Goal: Task Accomplishment & Management: Manage account settings

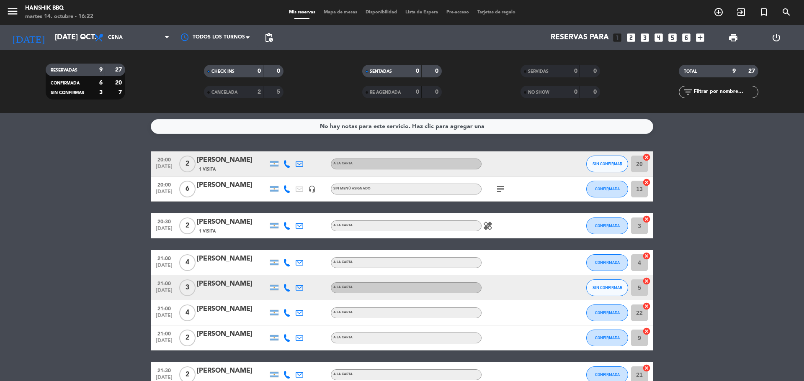
click at [110, 197] on bookings-row "20:00 [DATE] 2 [PERSON_NAME] 1 Visita A LA CARTA SIN CONFIRMAR 20 cancel 20:00 …" at bounding box center [402, 288] width 804 height 273
click at [108, 224] on bookings-row "20:00 [DATE] 2 [PERSON_NAME] 1 Visita A LA CARTA SIN CONFIRMAR 20 cancel 20:00 …" at bounding box center [402, 288] width 804 height 273
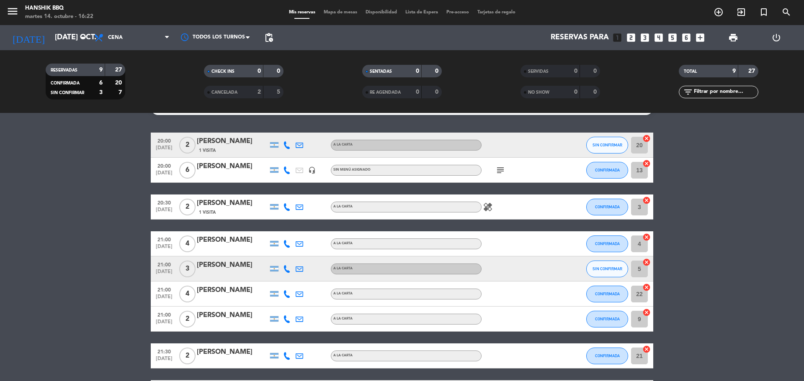
scroll to position [85, 0]
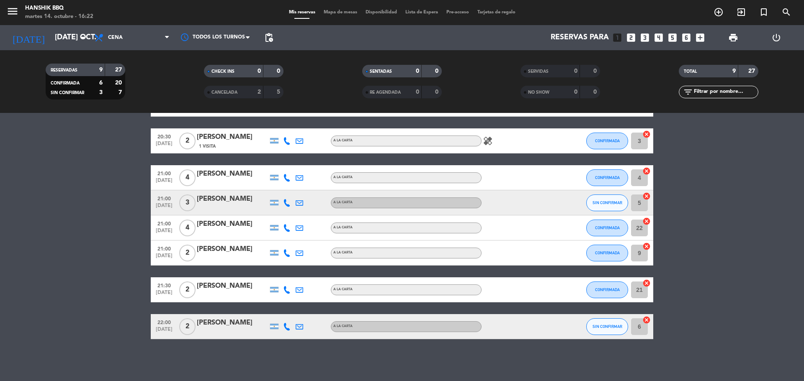
click at [287, 204] on icon at bounding box center [287, 203] width 8 height 8
click at [285, 325] on icon at bounding box center [287, 327] width 8 height 8
click at [610, 323] on button "SIN CONFIRMAR" at bounding box center [607, 327] width 42 height 17
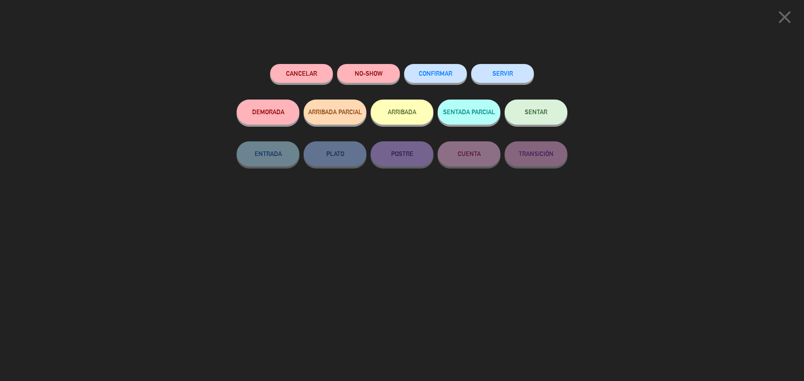
click at [449, 70] on button "CONFIRMAR" at bounding box center [435, 73] width 63 height 19
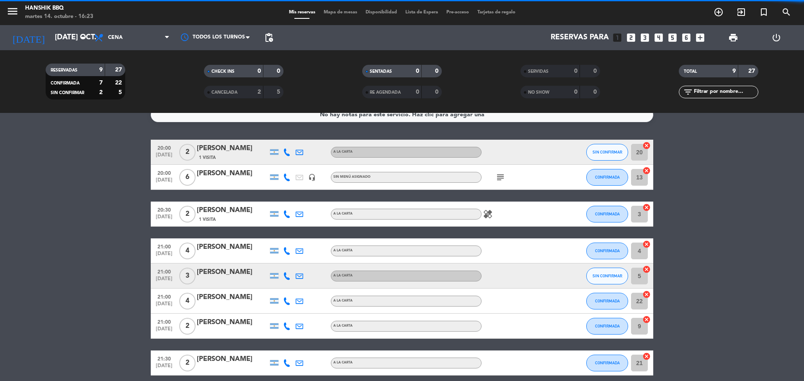
scroll to position [0, 0]
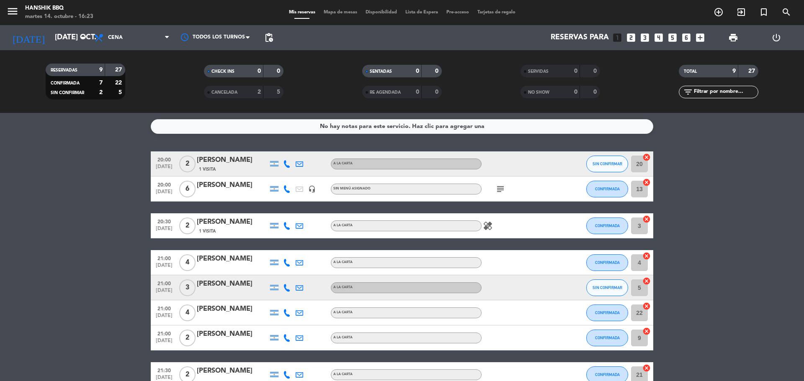
drag, startPoint x: 142, startPoint y: 211, endPoint x: 132, endPoint y: 179, distance: 32.8
click at [142, 211] on bookings-row "20:00 [DATE] 2 [PERSON_NAME] 1 Visita A LA CARTA SIN CONFIRMAR 20 cancel 20:00 …" at bounding box center [402, 288] width 804 height 273
click at [51, 39] on input "[DATE] oct." at bounding box center [99, 37] width 97 height 17
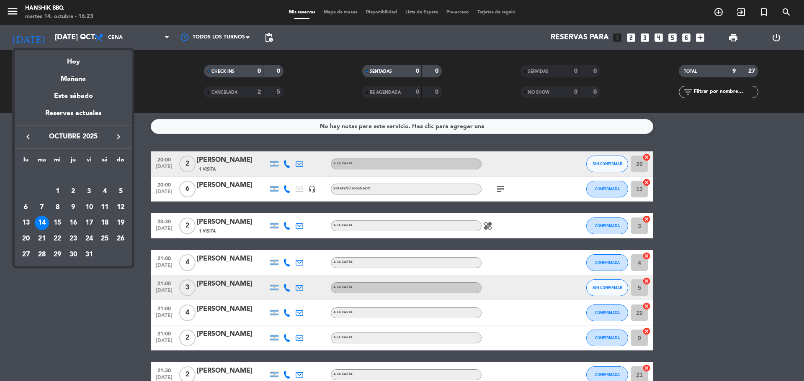
click at [92, 221] on div "17" at bounding box center [89, 223] width 14 height 14
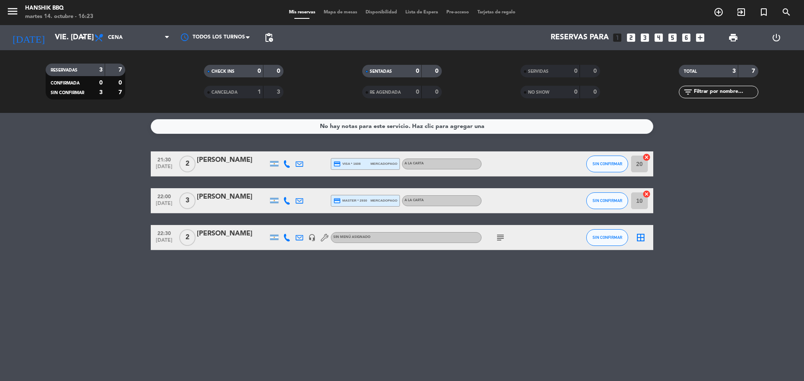
click at [111, 245] on bookings-row "21:30 [DATE] 2 [PERSON_NAME] credit_card visa * 1608 mercadopago A LA CARTA SIN…" at bounding box center [402, 201] width 804 height 99
click at [80, 40] on icon "arrow_drop_down" at bounding box center [83, 38] width 10 height 10
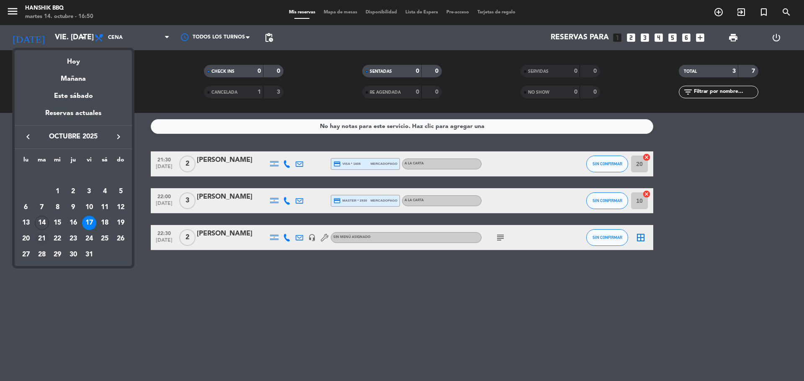
click at [44, 239] on div "21" at bounding box center [42, 239] width 14 height 14
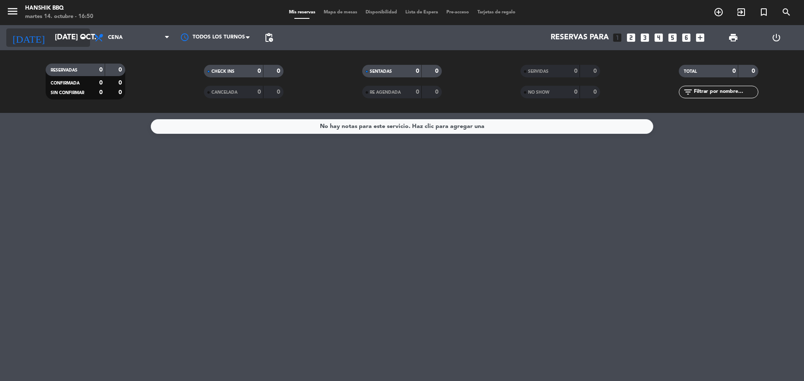
click at [83, 36] on icon "arrow_drop_down" at bounding box center [83, 38] width 10 height 10
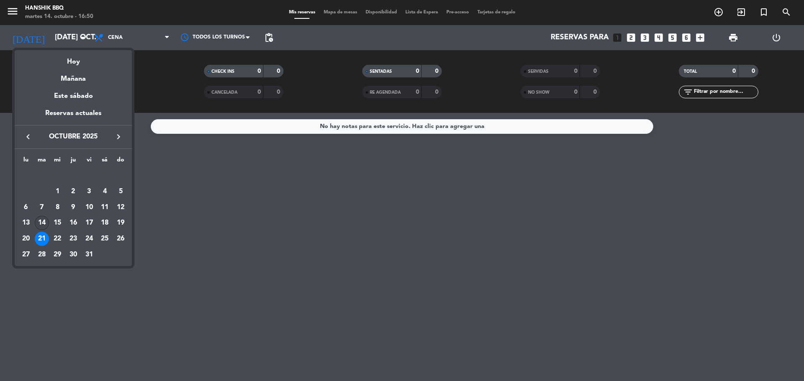
click at [43, 223] on div "14" at bounding box center [42, 223] width 14 height 14
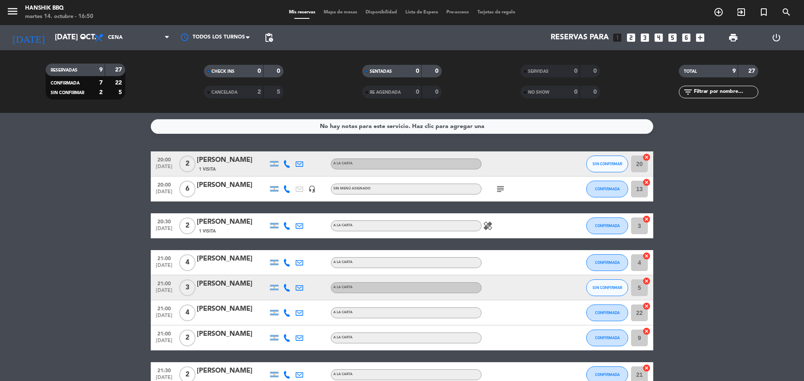
click at [96, 66] on div "9" at bounding box center [94, 70] width 17 height 10
click at [77, 39] on input "[DATE] oct." at bounding box center [99, 37] width 97 height 17
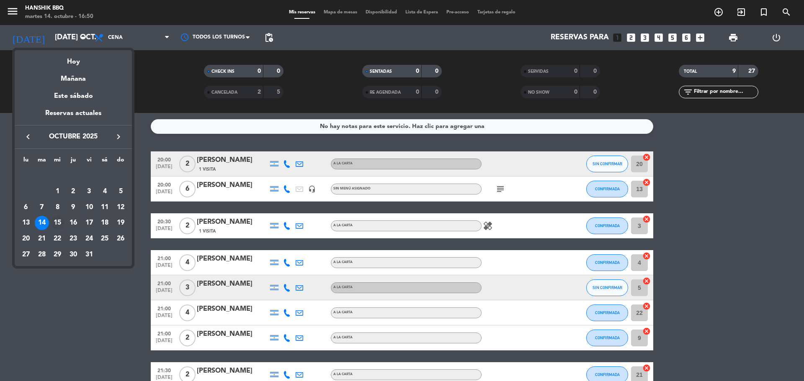
click at [57, 224] on div "15" at bounding box center [57, 223] width 14 height 14
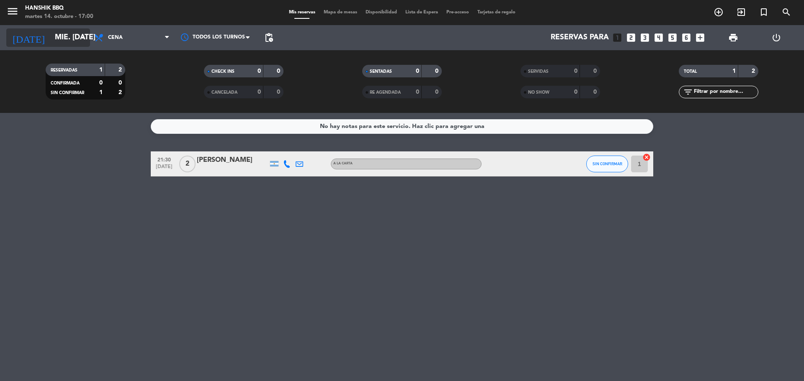
click at [59, 33] on input "mié. [DATE]" at bounding box center [99, 37] width 97 height 17
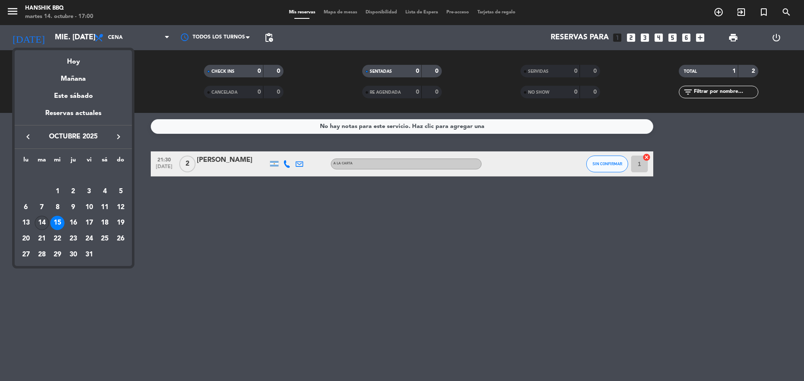
click at [41, 219] on div "14" at bounding box center [42, 223] width 14 height 14
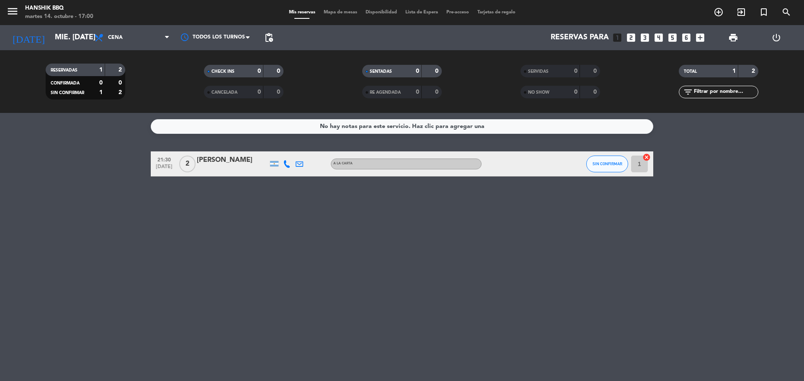
type input "[DATE] oct."
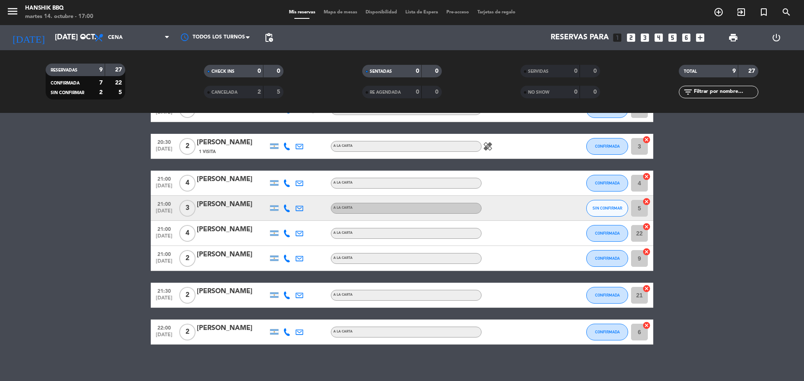
scroll to position [85, 0]
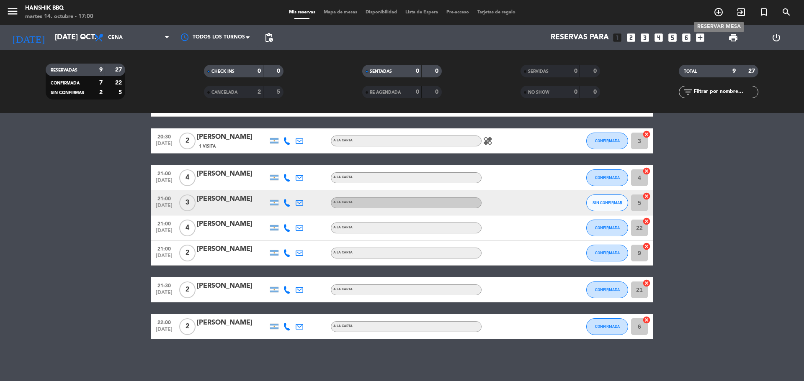
click at [716, 14] on icon "add_circle_outline" at bounding box center [718, 12] width 10 height 10
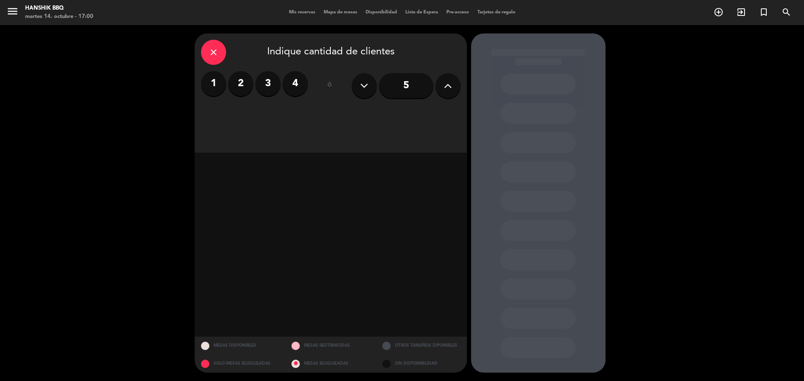
click at [443, 88] on button at bounding box center [447, 85] width 25 height 25
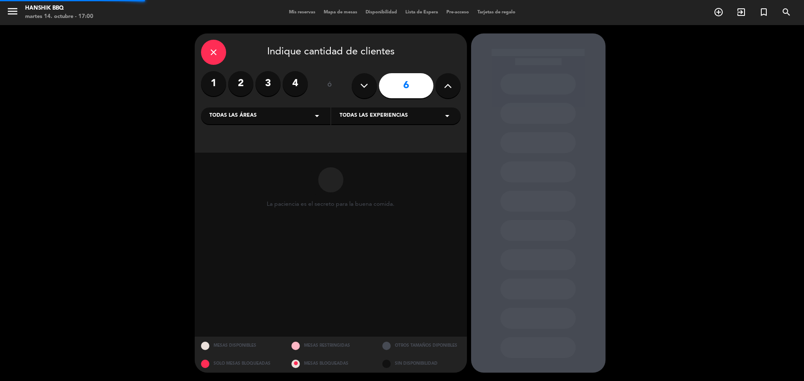
click at [443, 88] on button at bounding box center [447, 85] width 25 height 25
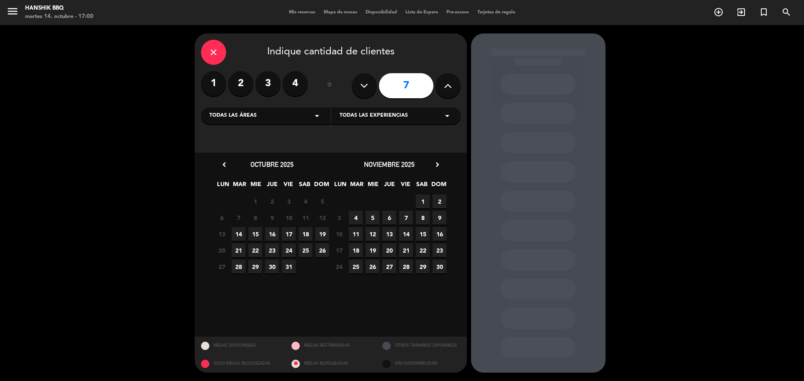
click at [238, 234] on span "14" at bounding box center [239, 234] width 14 height 14
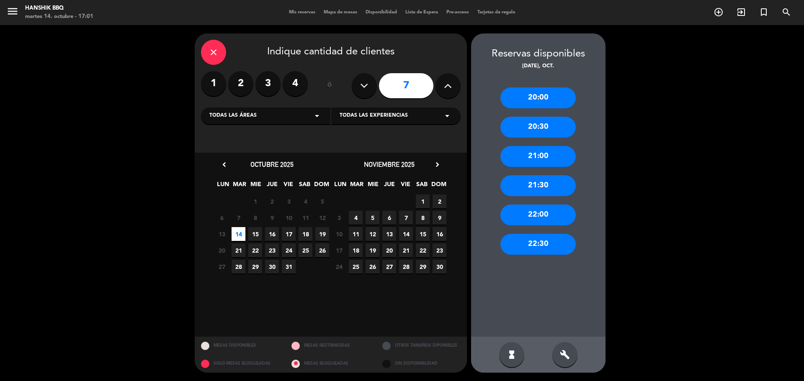
click at [444, 82] on icon at bounding box center [448, 86] width 8 height 13
type input "8"
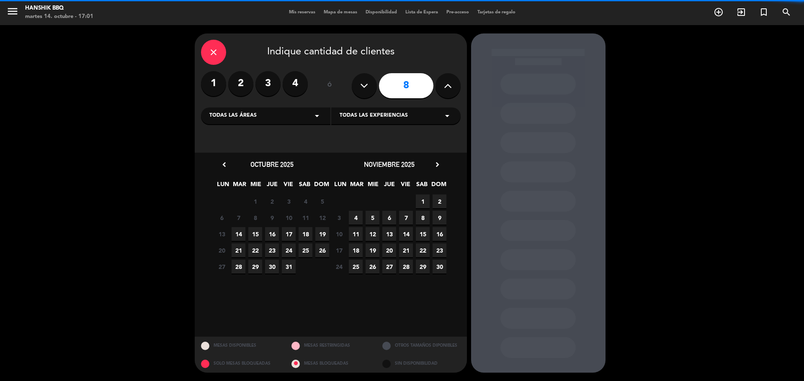
click at [241, 233] on span "14" at bounding box center [239, 234] width 14 height 14
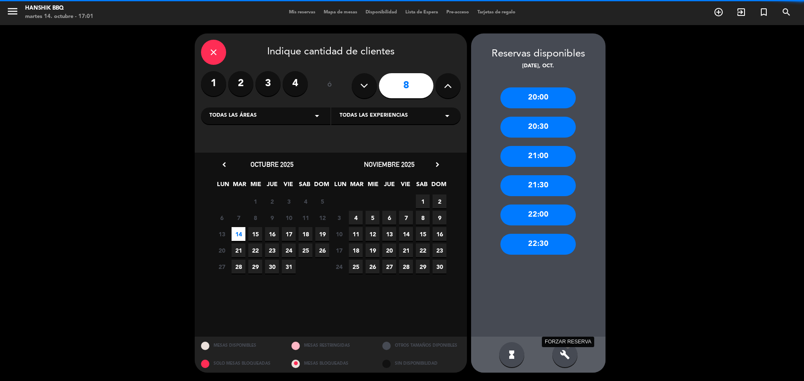
click at [562, 358] on icon "build" at bounding box center [565, 355] width 10 height 10
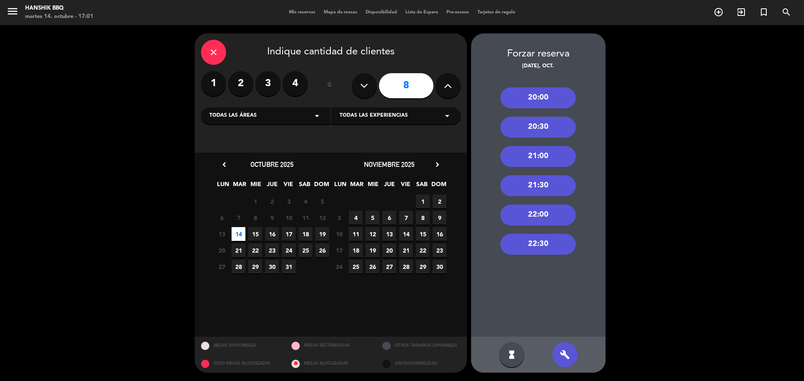
click at [538, 147] on div "21:00" at bounding box center [537, 156] width 75 height 21
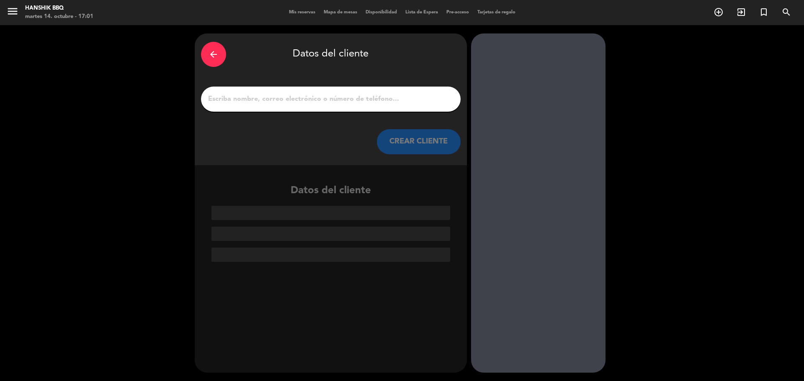
click at [348, 106] on div at bounding box center [331, 99] width 260 height 25
click at [360, 100] on input "1" at bounding box center [330, 99] width 247 height 12
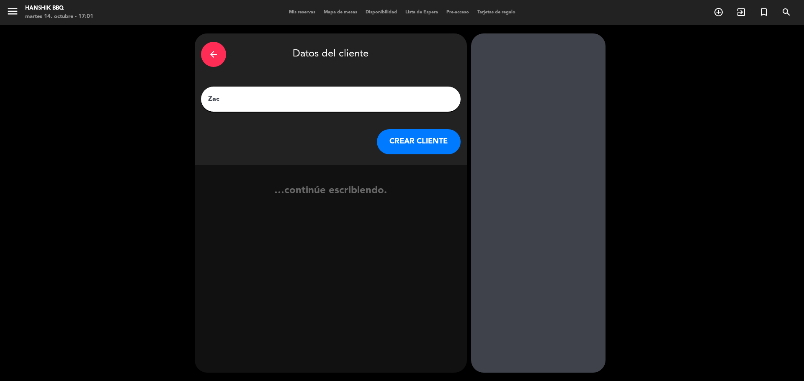
type input "Zac"
click at [404, 145] on button "CREAR CLIENTE" at bounding box center [419, 141] width 84 height 25
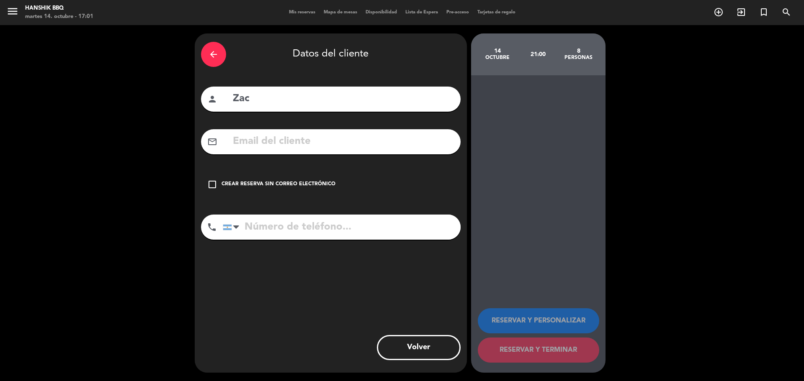
click at [221, 184] on div "Crear reserva sin correo electrónico" at bounding box center [278, 184] width 114 height 8
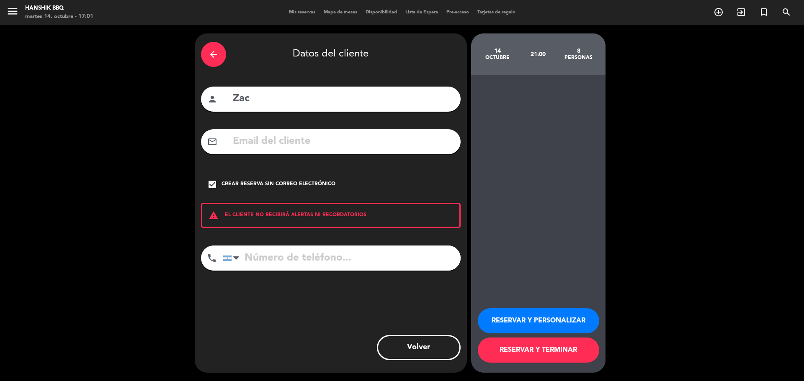
click at [255, 252] on input "tel" at bounding box center [342, 258] width 238 height 25
click at [265, 100] on input "Zac" at bounding box center [343, 98] width 222 height 17
type input "[PERSON_NAME]"
click at [275, 260] on input "tel" at bounding box center [342, 258] width 238 height 25
type input "1134007332"
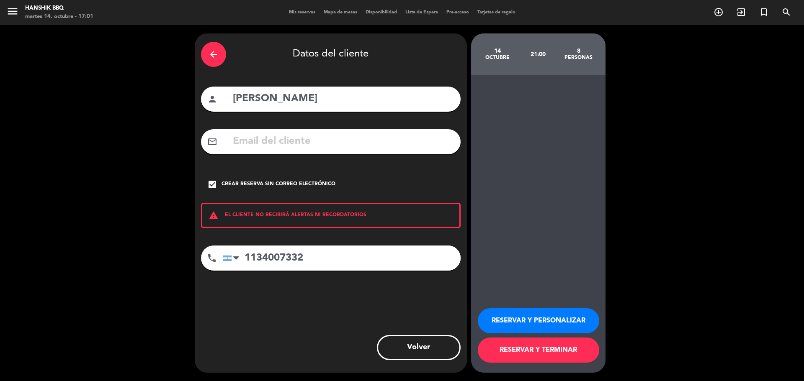
click at [541, 353] on button "RESERVAR Y TERMINAR" at bounding box center [538, 350] width 121 height 25
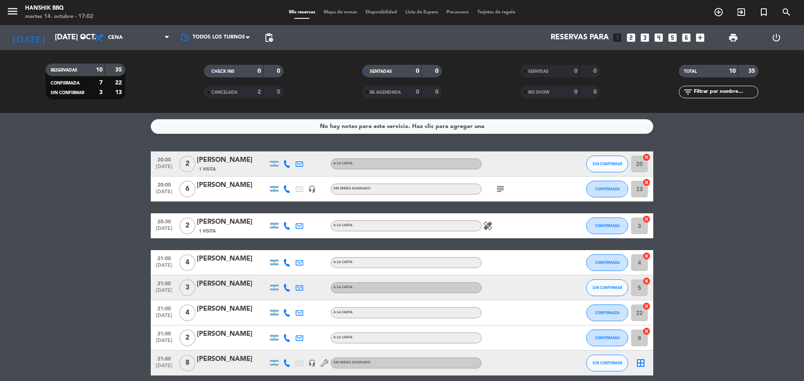
drag, startPoint x: 82, startPoint y: 159, endPoint x: 88, endPoint y: 92, distance: 66.8
click at [80, 154] on bookings-row "20:00 [DATE] 2 [PERSON_NAME] 1 Visita A LA CARTA SIN CONFIRMAR 20 cancel 20:00 …" at bounding box center [402, 301] width 804 height 298
click at [80, 35] on icon "arrow_drop_down" at bounding box center [83, 38] width 10 height 10
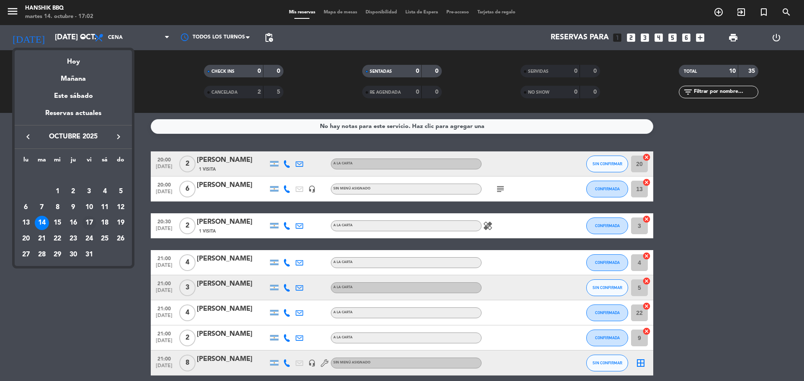
click at [90, 224] on div "17" at bounding box center [89, 223] width 14 height 14
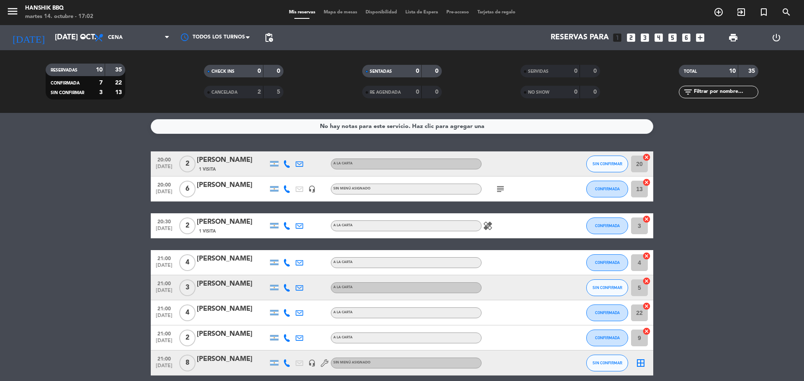
type input "vie. [DATE]"
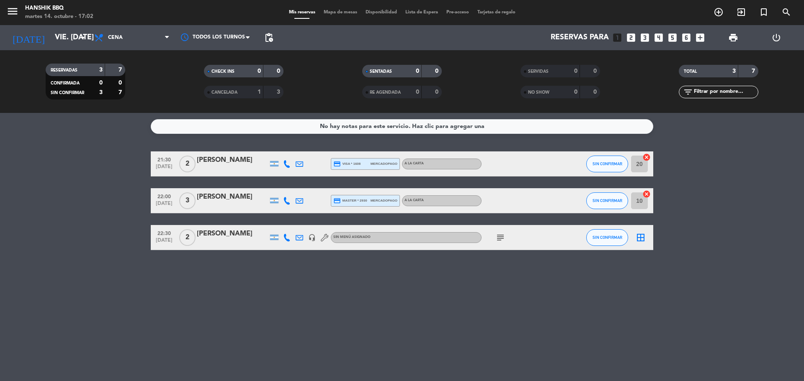
click at [146, 259] on div "No hay notas para este servicio. Haz clic para agregar una 21:30 [DATE] 2 [PERS…" at bounding box center [402, 247] width 804 height 268
click at [721, 13] on icon "add_circle_outline" at bounding box center [718, 12] width 10 height 10
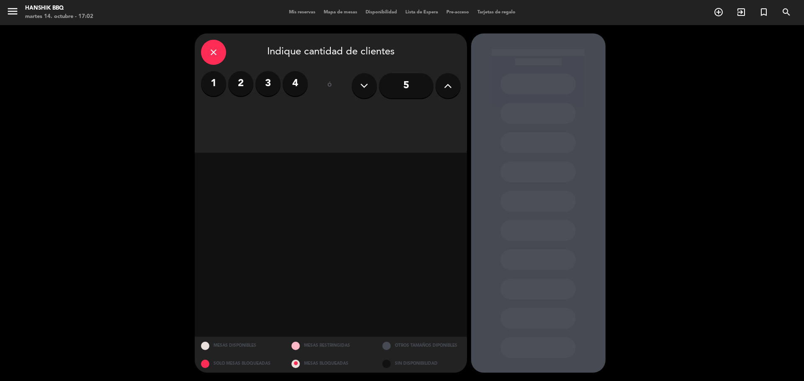
click at [443, 85] on button at bounding box center [447, 85] width 25 height 25
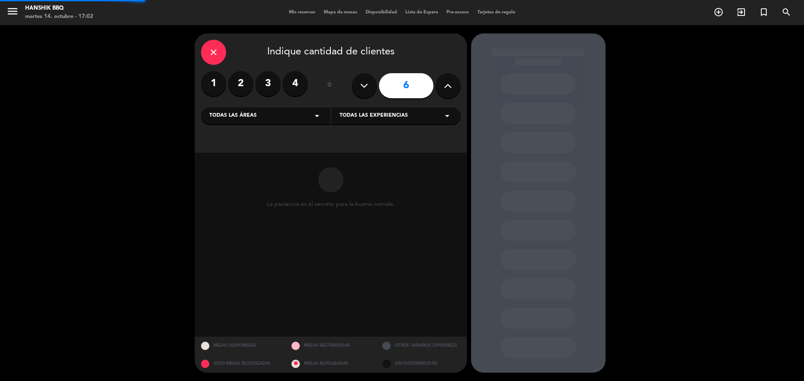
click at [443, 85] on button at bounding box center [447, 85] width 25 height 25
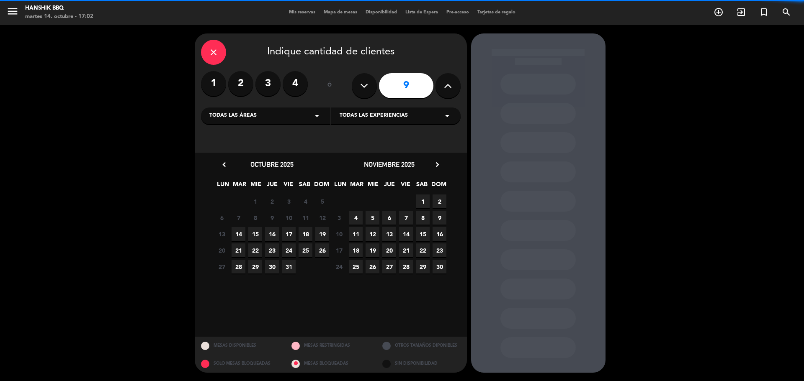
click at [443, 85] on button at bounding box center [447, 85] width 25 height 25
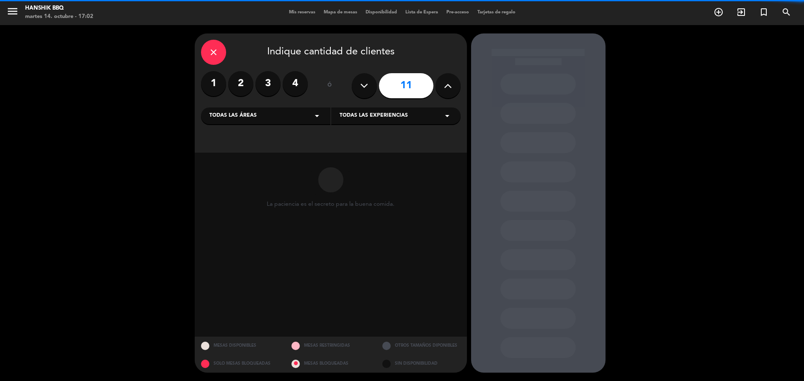
click at [443, 85] on button at bounding box center [447, 85] width 25 height 25
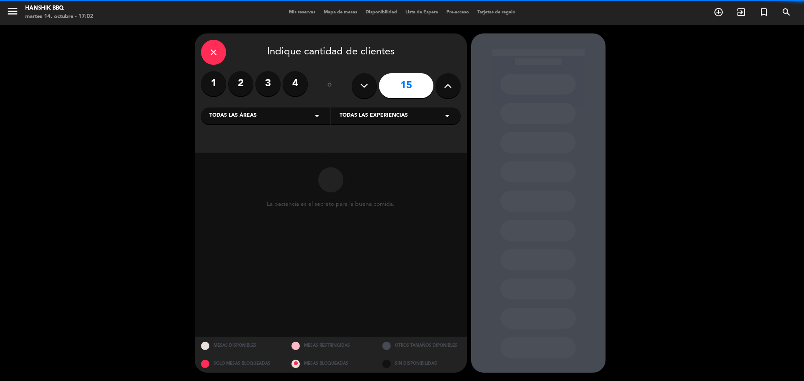
type input "16"
click at [443, 85] on button at bounding box center [447, 85] width 25 height 25
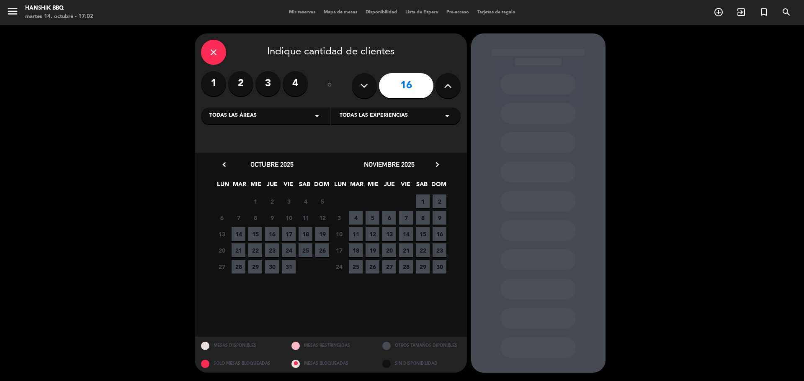
click at [293, 234] on span "17" at bounding box center [289, 234] width 14 height 14
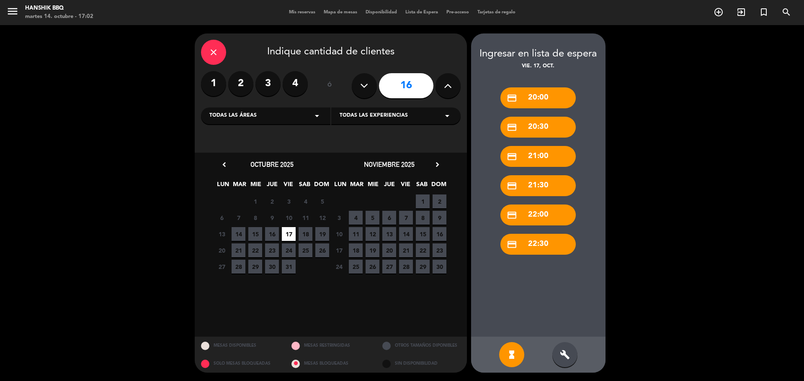
click at [562, 356] on icon "build" at bounding box center [565, 355] width 10 height 10
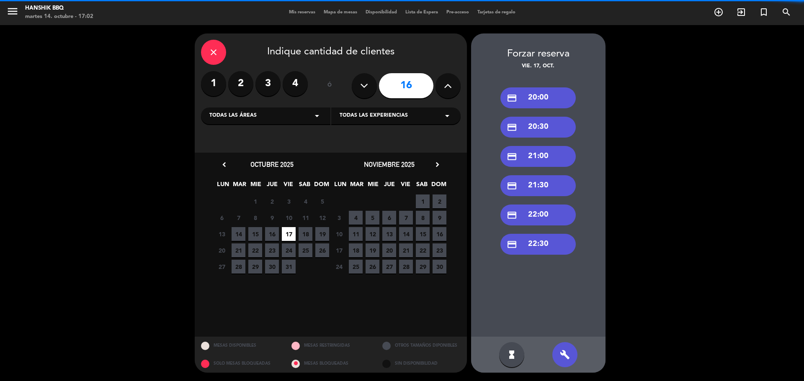
click at [535, 154] on div "credit_card 21:00" at bounding box center [537, 156] width 75 height 21
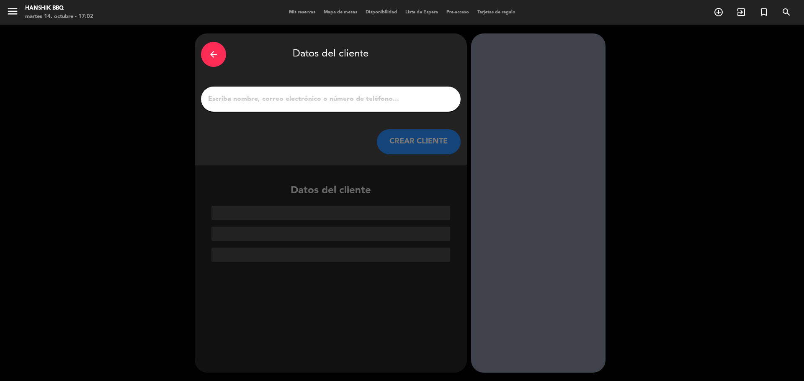
click at [409, 95] on input "1" at bounding box center [330, 99] width 247 height 12
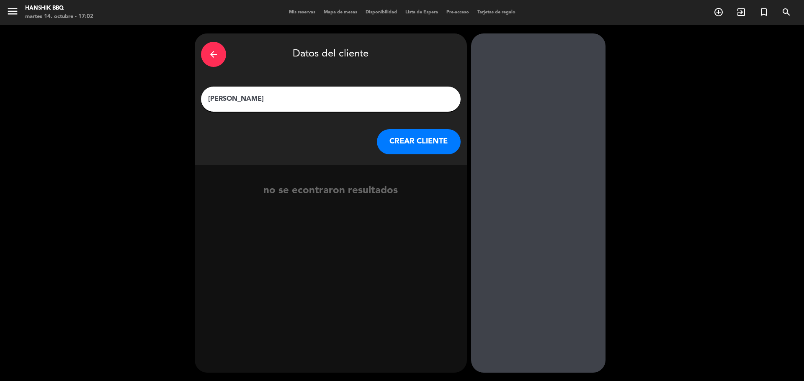
type input "[PERSON_NAME]"
click at [405, 144] on button "CREAR CLIENTE" at bounding box center [419, 141] width 84 height 25
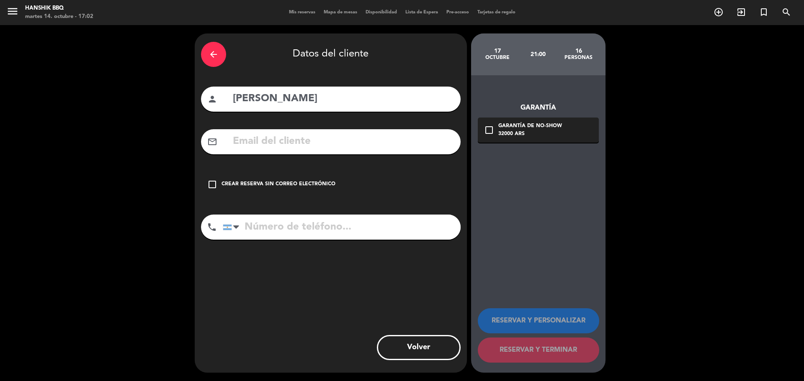
click at [270, 144] on input "text" at bounding box center [343, 141] width 222 height 17
paste input "[EMAIL_ADDRESS][DOMAIN_NAME]"
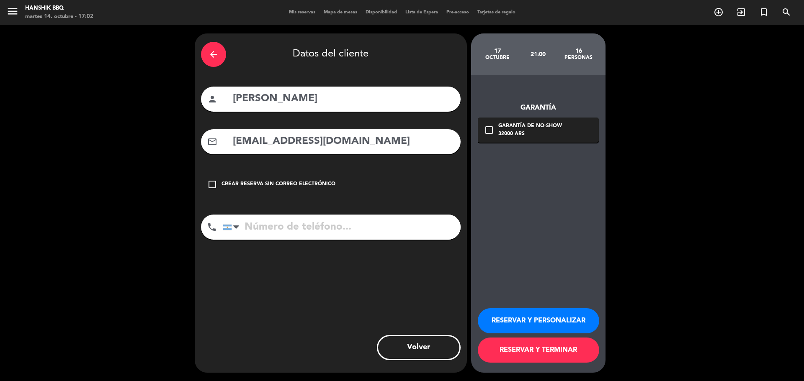
type input "[EMAIL_ADDRESS][DOMAIN_NAME]"
click at [243, 227] on input "tel" at bounding box center [342, 227] width 238 height 25
click at [374, 236] on input "tel" at bounding box center [342, 227] width 238 height 25
paste input "3517026061"
type input "3517026061"
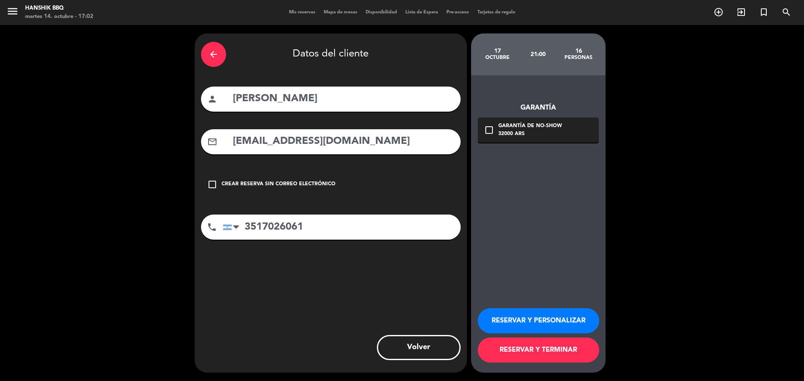
click at [521, 352] on button "RESERVAR Y TERMINAR" at bounding box center [538, 350] width 121 height 25
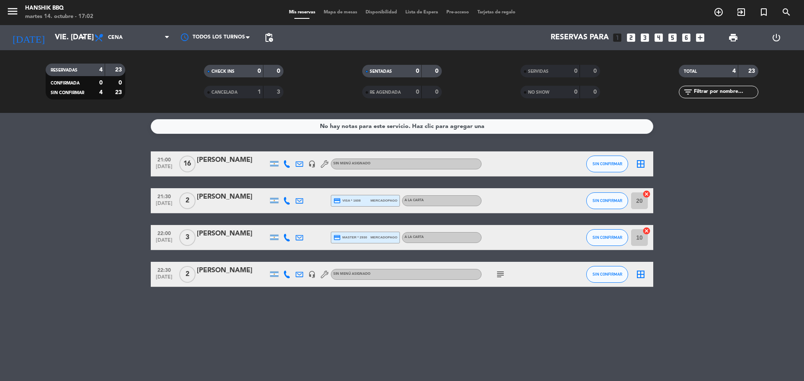
click at [267, 306] on div "No hay notas para este servicio. Haz clic para agregar una 21:00 [DATE] [PERSON…" at bounding box center [402, 247] width 804 height 268
click at [356, 317] on div "No hay notas para este servicio. Haz clic para agregar una 21:00 [DATE] [PERSON…" at bounding box center [402, 247] width 804 height 268
click at [203, 162] on div "[PERSON_NAME]" at bounding box center [232, 160] width 71 height 11
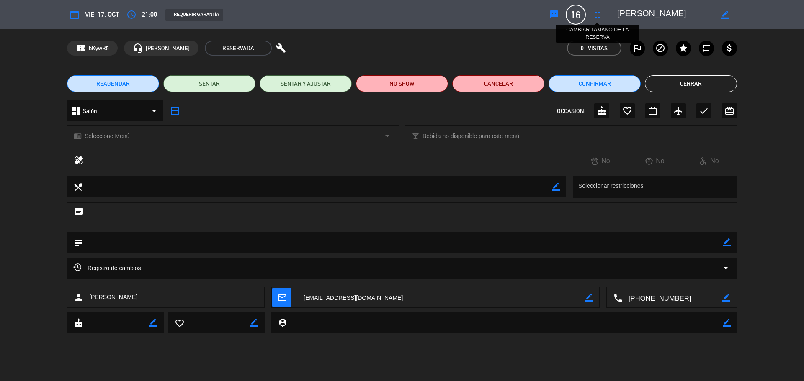
click at [597, 13] on icon "fullscreen" at bounding box center [597, 15] width 10 height 10
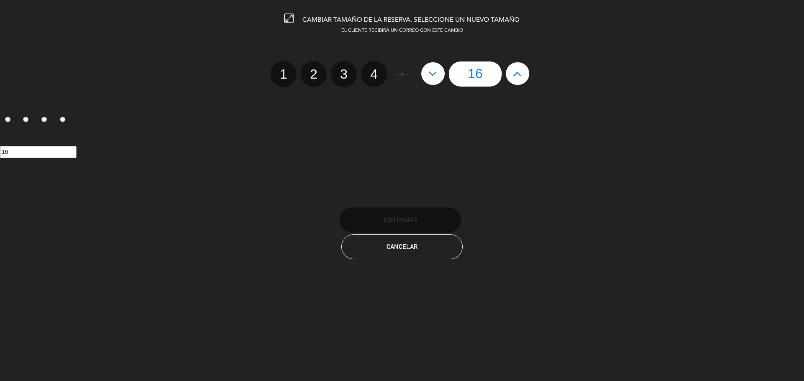
click at [515, 68] on icon at bounding box center [517, 73] width 9 height 13
click at [515, 68] on div "16" at bounding box center [475, 74] width 116 height 25
click at [391, 252] on button "Cancelar" at bounding box center [401, 246] width 121 height 25
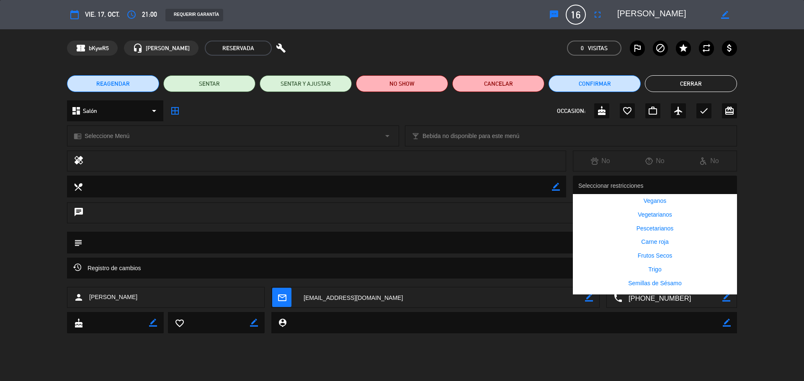
click at [602, 186] on div at bounding box center [656, 187] width 161 height 16
click at [484, 230] on div "chat" at bounding box center [402, 217] width 804 height 29
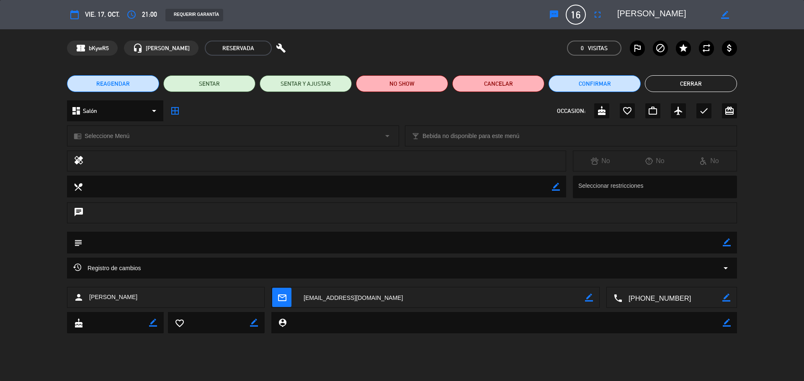
click at [723, 241] on icon "border_color" at bounding box center [727, 243] width 8 height 8
click at [515, 245] on textarea at bounding box center [402, 242] width 640 height 21
type textarea "a"
type textarea "20 personas APROX"
click at [728, 245] on icon at bounding box center [727, 243] width 8 height 8
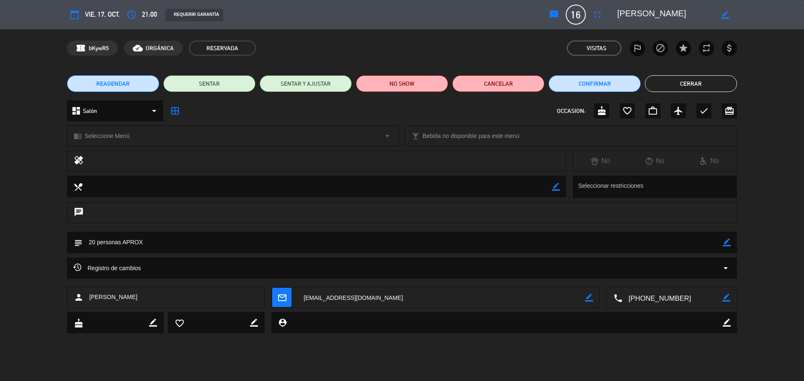
click at [685, 87] on button "Cerrar" at bounding box center [691, 83] width 92 height 17
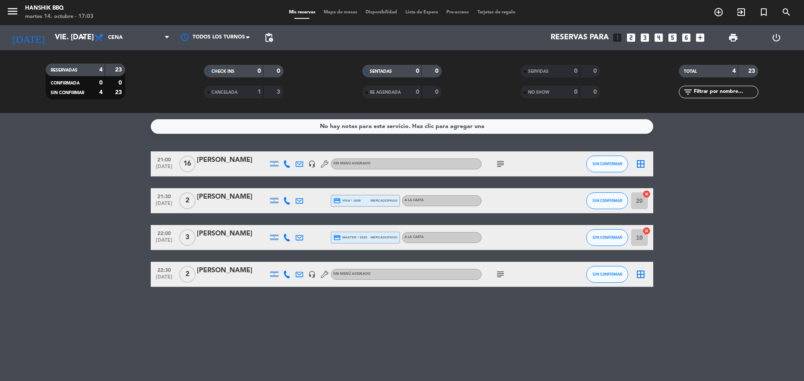
click at [83, 224] on bookings-row "21:00 [DATE] [PERSON_NAME] headset_mic Sin menú asignado subject SIN CONFIRMAR …" at bounding box center [402, 220] width 804 height 136
click at [65, 164] on bookings-row "21:00 [DATE] [PERSON_NAME] headset_mic Sin menú asignado subject SIN CONFIRMAR …" at bounding box center [402, 220] width 804 height 136
click at [55, 34] on input "vie. [DATE]" at bounding box center [99, 37] width 97 height 17
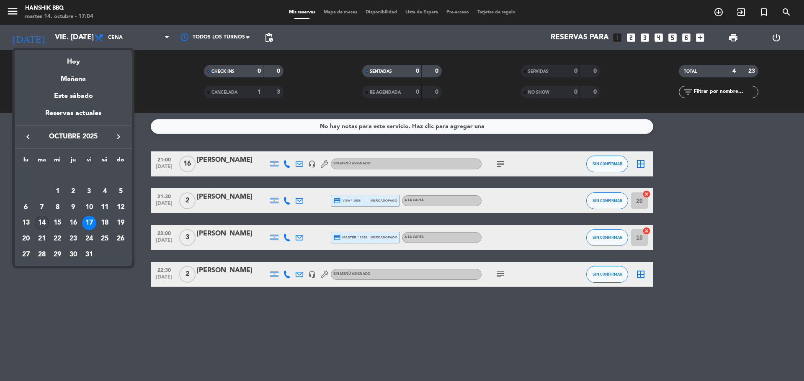
click at [45, 222] on div "14" at bounding box center [42, 223] width 14 height 14
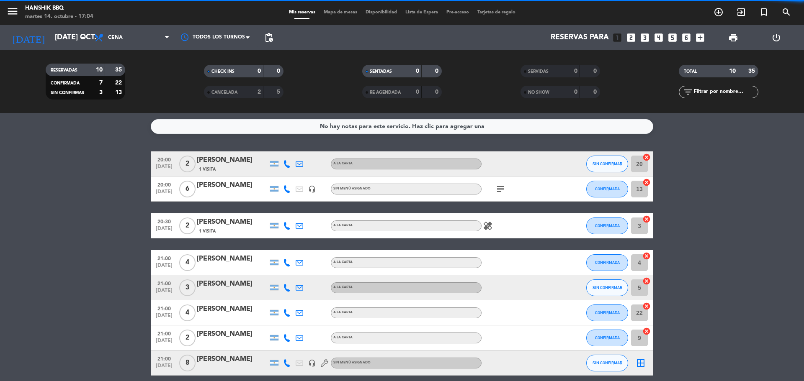
click at [114, 268] on bookings-row "20:00 [DATE] 2 [PERSON_NAME] 1 Visita A LA CARTA SIN CONFIRMAR 20 cancel 20:00 …" at bounding box center [402, 301] width 804 height 298
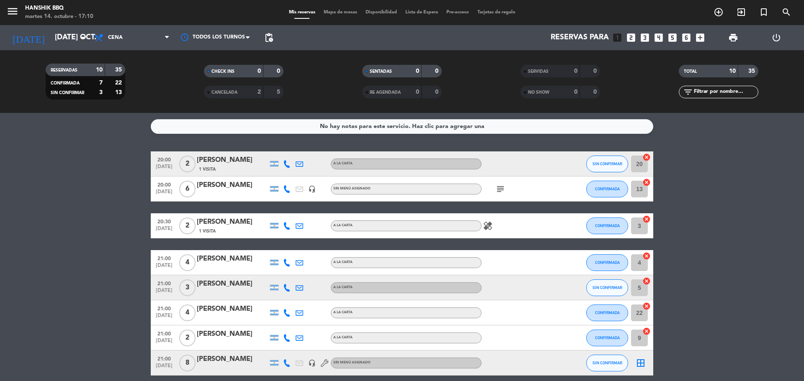
drag, startPoint x: 47, startPoint y: 196, endPoint x: 49, endPoint y: 202, distance: 6.9
click at [48, 198] on bookings-row "20:00 [DATE] 2 [PERSON_NAME] 1 Visita A LA CARTA SIN CONFIRMAR 20 cancel 20:00 …" at bounding box center [402, 301] width 804 height 298
click at [51, 37] on input "[DATE] oct." at bounding box center [99, 37] width 97 height 17
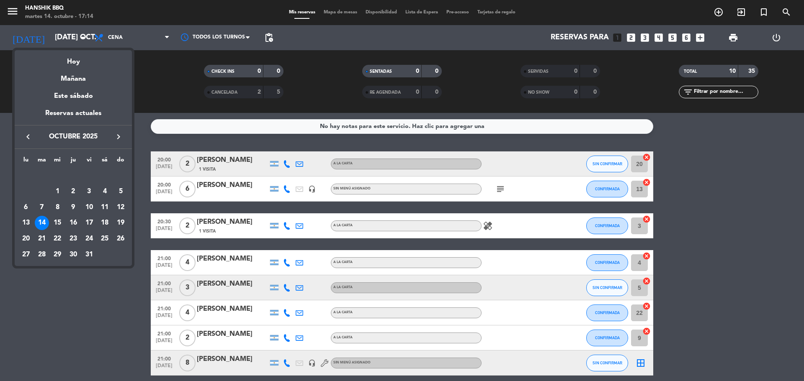
click at [43, 41] on div at bounding box center [402, 190] width 804 height 381
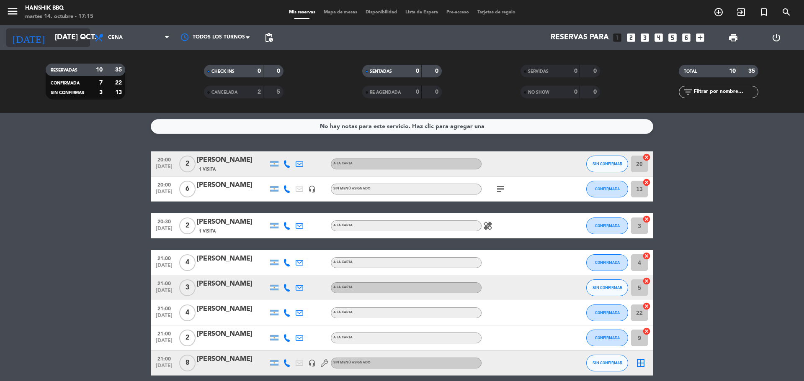
click at [51, 41] on input "[DATE] oct." at bounding box center [99, 37] width 97 height 17
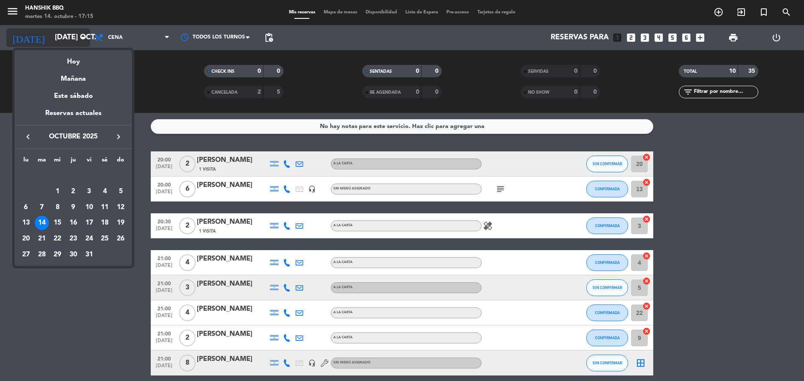
click at [41, 41] on div at bounding box center [402, 190] width 804 height 381
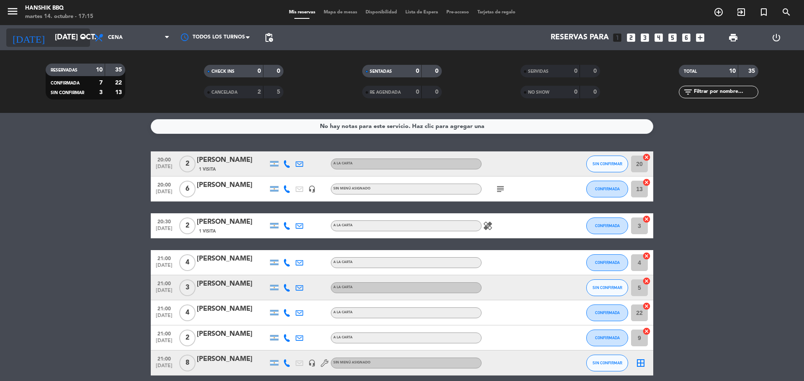
click at [51, 41] on input "[DATE] oct." at bounding box center [99, 37] width 97 height 17
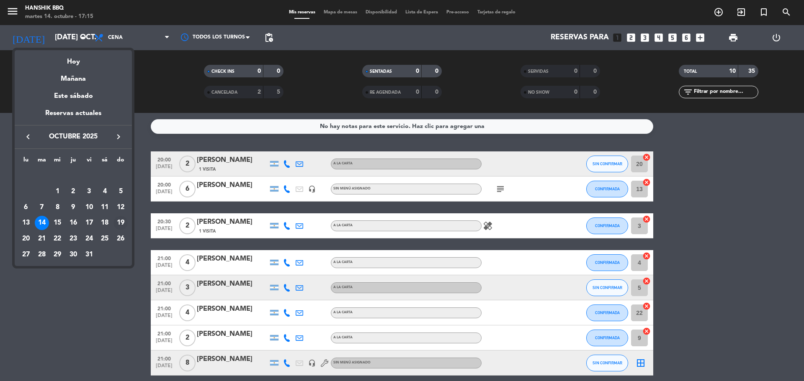
click at [120, 221] on div "19" at bounding box center [120, 223] width 14 height 14
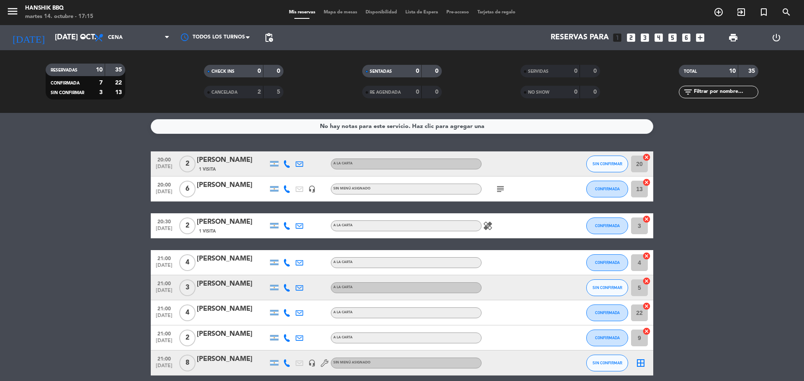
type input "dom. [DATE]"
